Goal: Browse casually: Explore the website without a specific task or goal

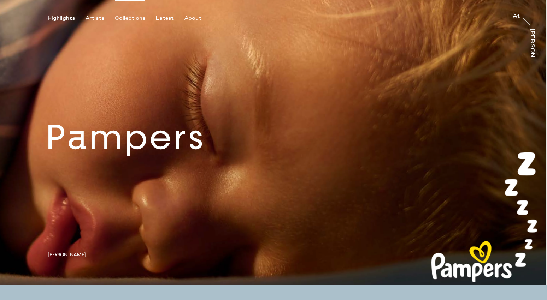
click at [123, 20] on div "Collections" at bounding box center [130, 18] width 30 height 6
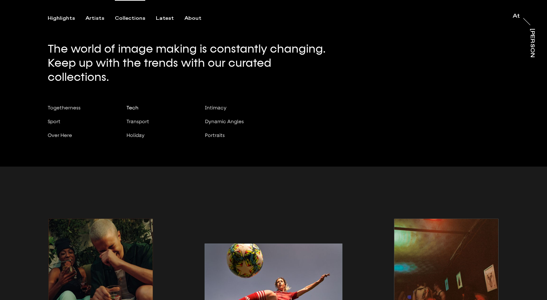
click at [136, 105] on span "Tech" at bounding box center [132, 108] width 12 height 6
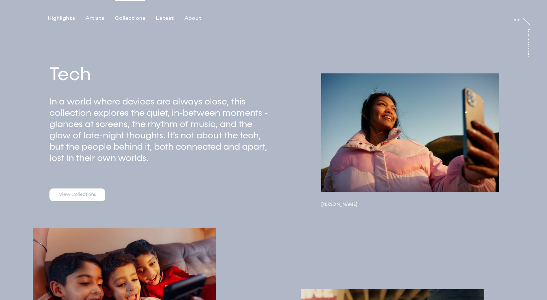
click at [126, 18] on div "Collections" at bounding box center [130, 18] width 30 height 6
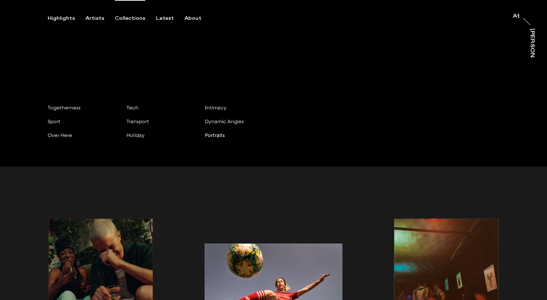
click at [215, 132] on span "Portraits" at bounding box center [215, 135] width 20 height 6
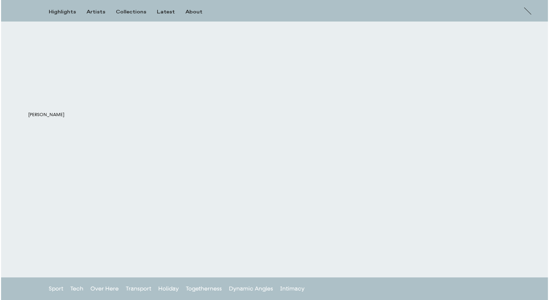
scroll to position [2578, 0]
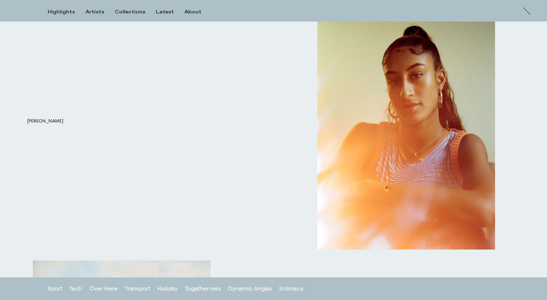
click at [48, 124] on h3 "[PERSON_NAME]" at bounding box center [116, 121] width 178 height 6
click at [57, 99] on button "button" at bounding box center [116, 63] width 178 height 91
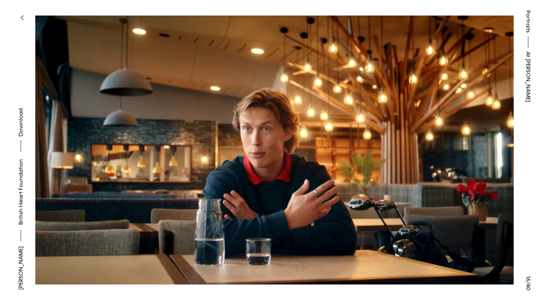
click at [21, 263] on link "[PERSON_NAME]" at bounding box center [21, 268] width 8 height 43
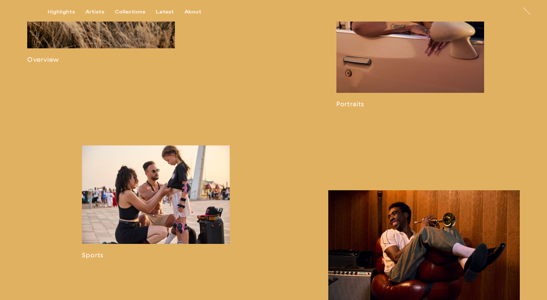
scroll to position [493, 0]
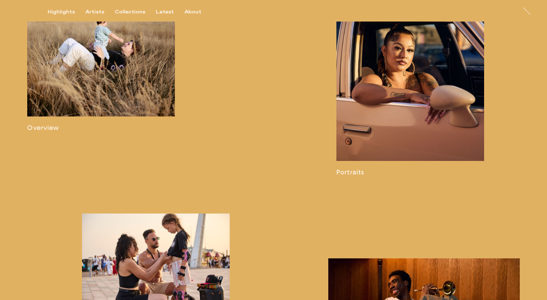
click at [402, 111] on link at bounding box center [410, 77] width 148 height 200
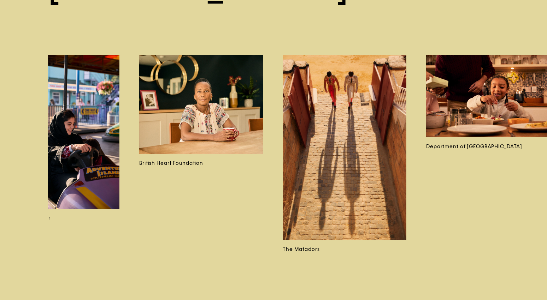
scroll to position [0, 2512]
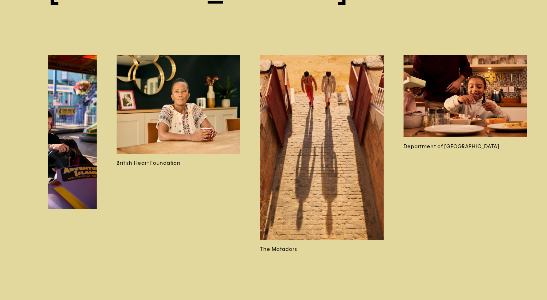
click at [198, 118] on img at bounding box center [179, 104] width 124 height 99
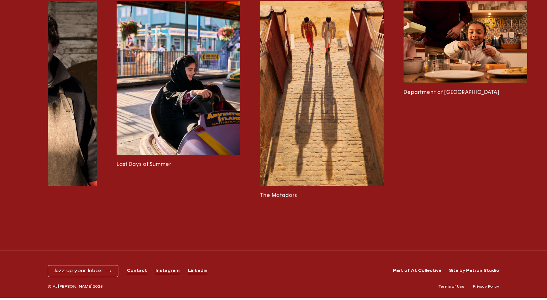
scroll to position [1013, 0]
